Goal: Information Seeking & Learning: Check status

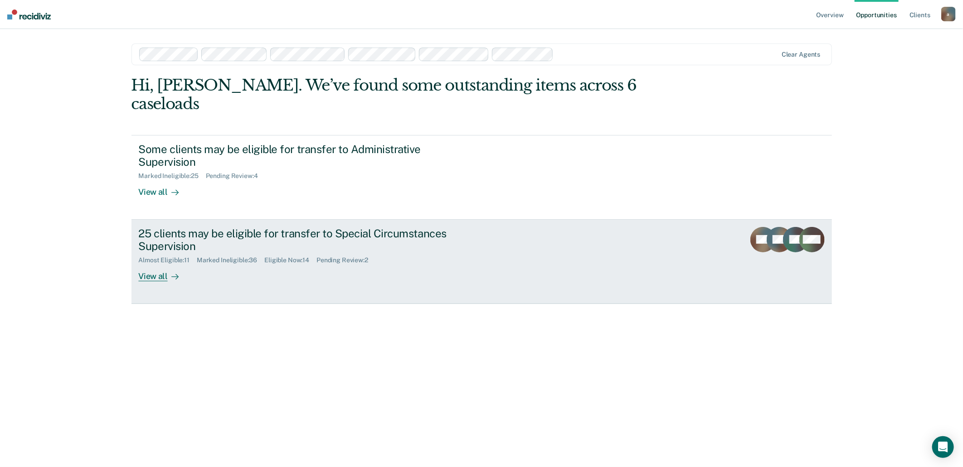
click at [284, 257] on div "Eligible Now : 14" at bounding box center [290, 261] width 52 height 8
